Goal: Transaction & Acquisition: Purchase product/service

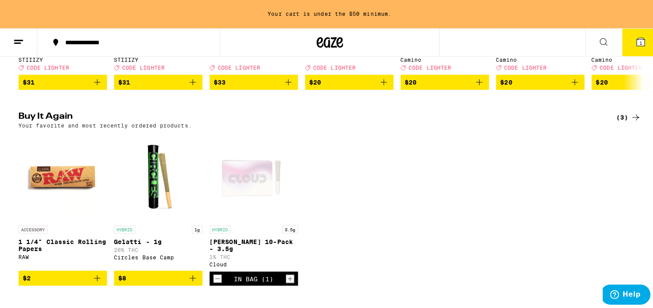
scroll to position [263, 0]
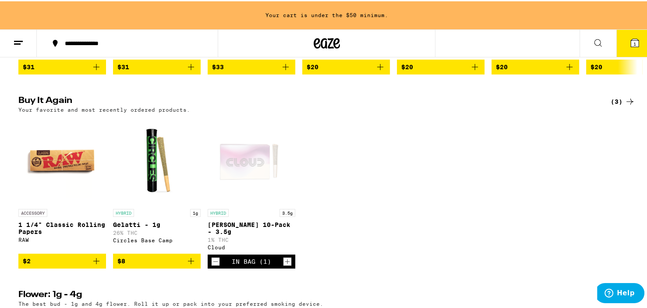
click at [186, 264] on icon "Add to bag" at bounding box center [191, 260] width 11 height 11
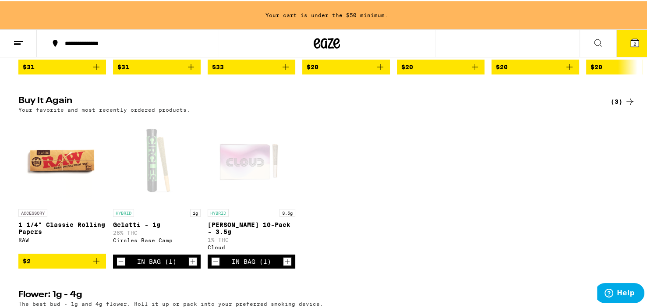
click at [283, 264] on icon "Increment" at bounding box center [287, 260] width 8 height 11
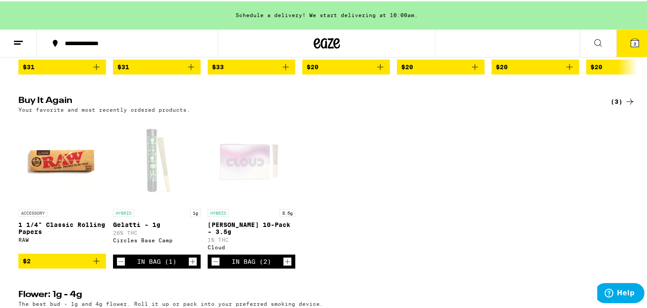
click at [635, 42] on button "3" at bounding box center [634, 41] width 37 height 27
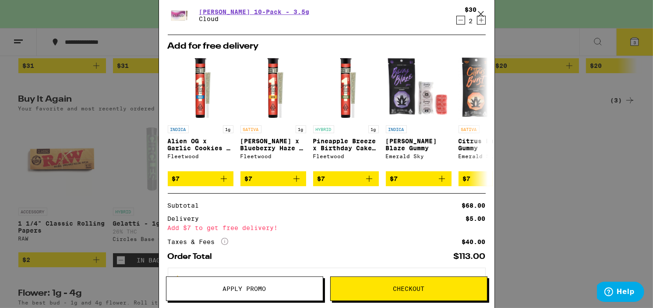
scroll to position [125, 0]
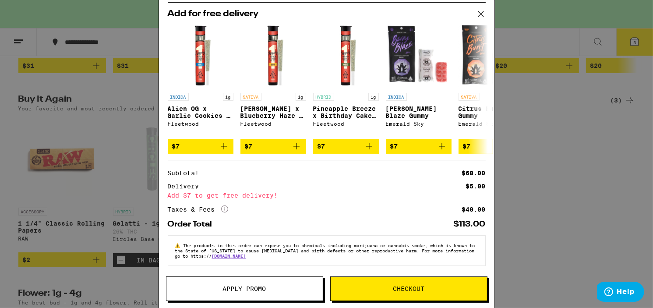
click at [226, 207] on icon "More Info" at bounding box center [224, 208] width 7 height 7
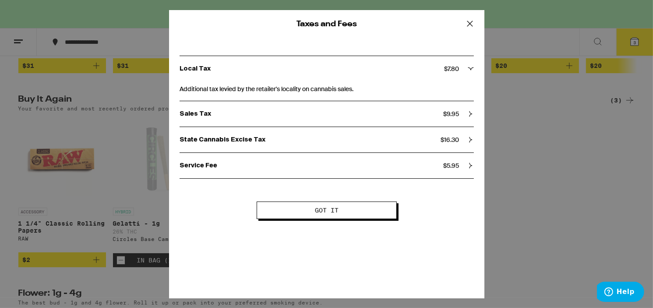
click at [465, 139] on div "State Cannabis Excise Tax $ 16.30" at bounding box center [327, 140] width 294 height 8
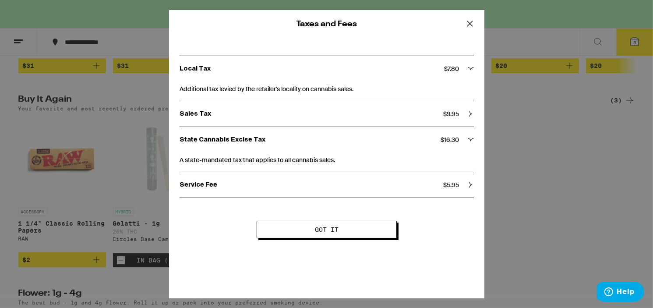
click at [465, 139] on div "State Cannabis Excise Tax $ 16.30" at bounding box center [327, 140] width 294 height 8
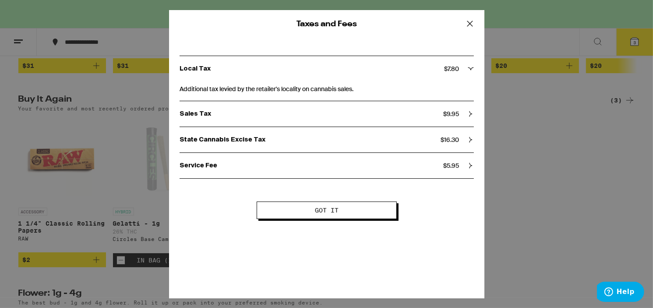
click at [464, 115] on div "Sales Tax $ 9.95" at bounding box center [327, 114] width 294 height 8
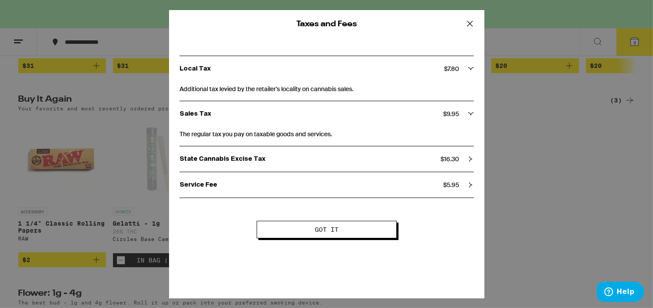
click at [464, 115] on div "Sales Tax $ 9.95" at bounding box center [327, 114] width 294 height 8
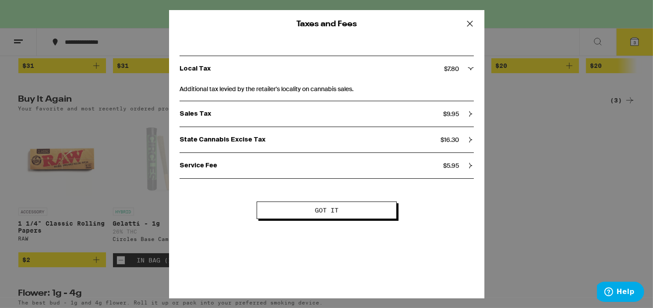
click at [447, 73] on div "Local Tax $ 7.80" at bounding box center [327, 68] width 294 height 25
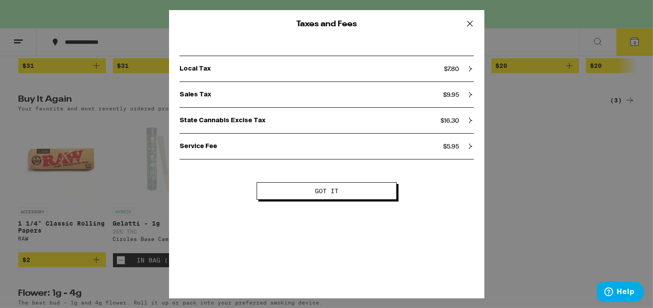
click at [449, 140] on div "Service Fee $ 5.95" at bounding box center [327, 146] width 294 height 25
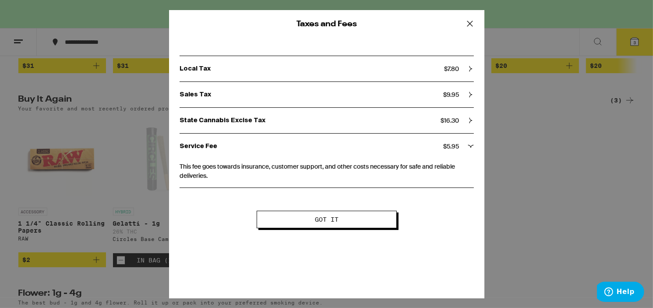
click at [449, 140] on div "Service Fee $ 5.95" at bounding box center [327, 146] width 294 height 25
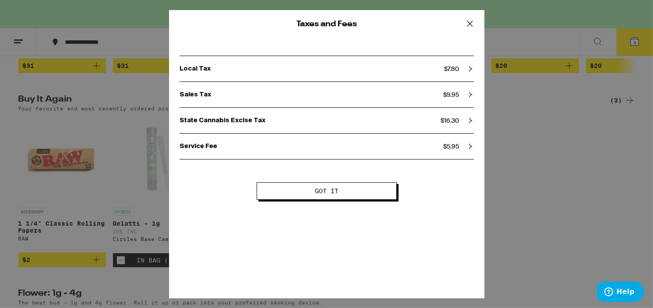
click at [372, 194] on button "Got it" at bounding box center [327, 191] width 140 height 18
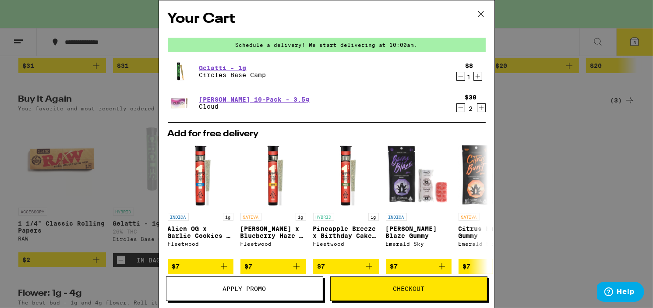
click at [457, 110] on icon "Decrement" at bounding box center [461, 108] width 8 height 11
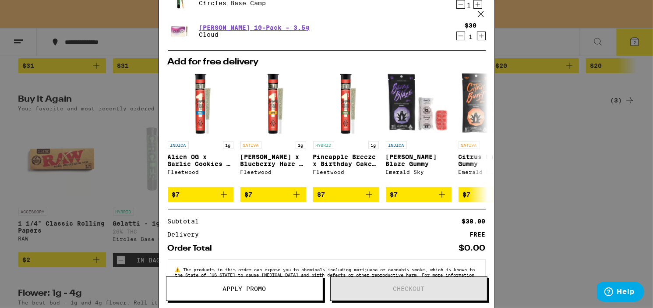
scroll to position [57, 0]
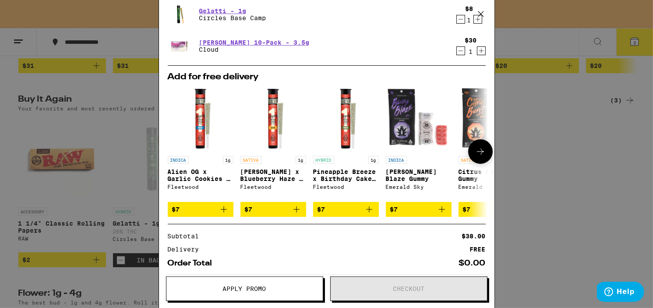
click at [475, 151] on icon at bounding box center [480, 151] width 11 height 11
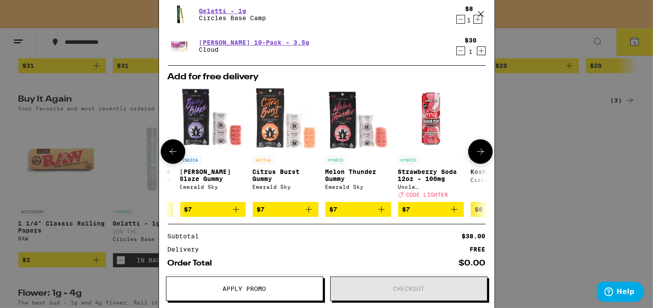
scroll to position [0, 216]
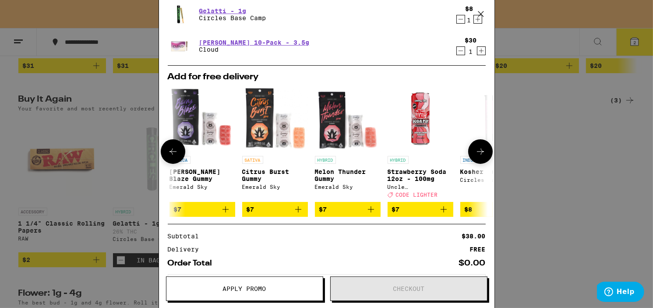
click at [475, 151] on icon at bounding box center [480, 151] width 11 height 11
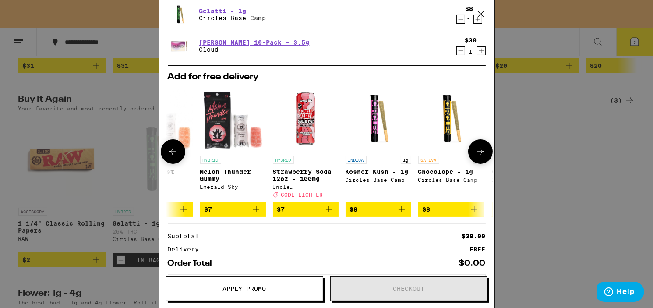
scroll to position [0, 415]
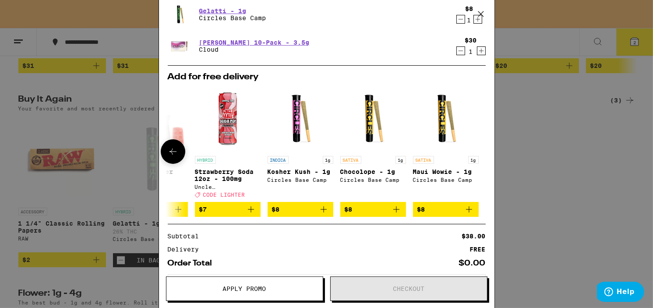
click at [321, 212] on icon "Add to bag" at bounding box center [324, 209] width 6 height 6
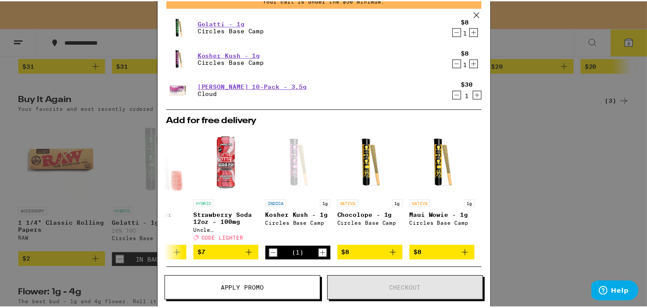
scroll to position [1, 0]
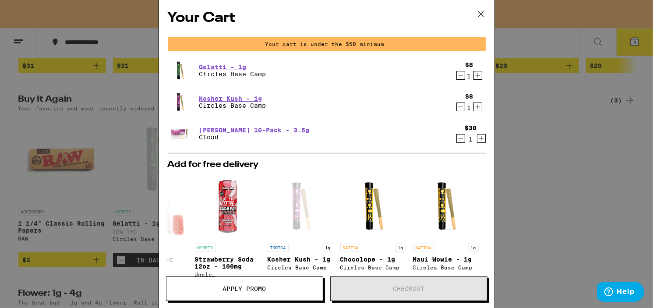
click at [478, 15] on icon at bounding box center [480, 13] width 13 height 13
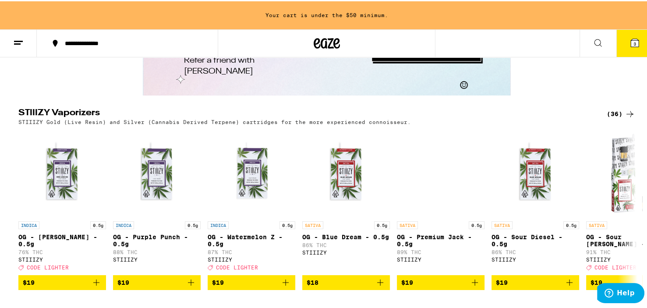
scroll to position [1270, 0]
